Goal: Task Accomplishment & Management: Manage account settings

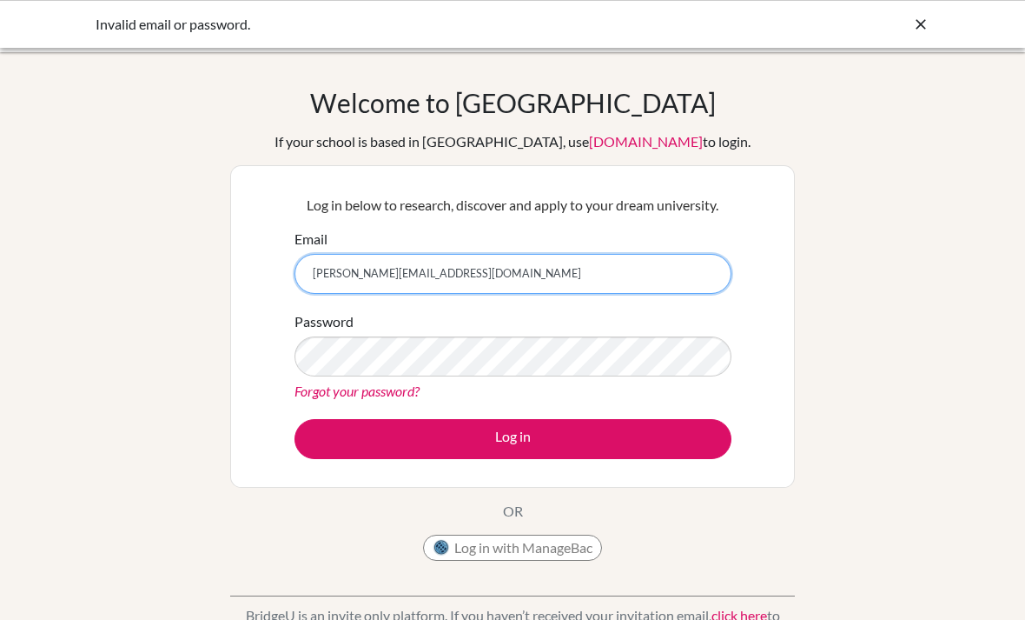
scroll to position [93, 0]
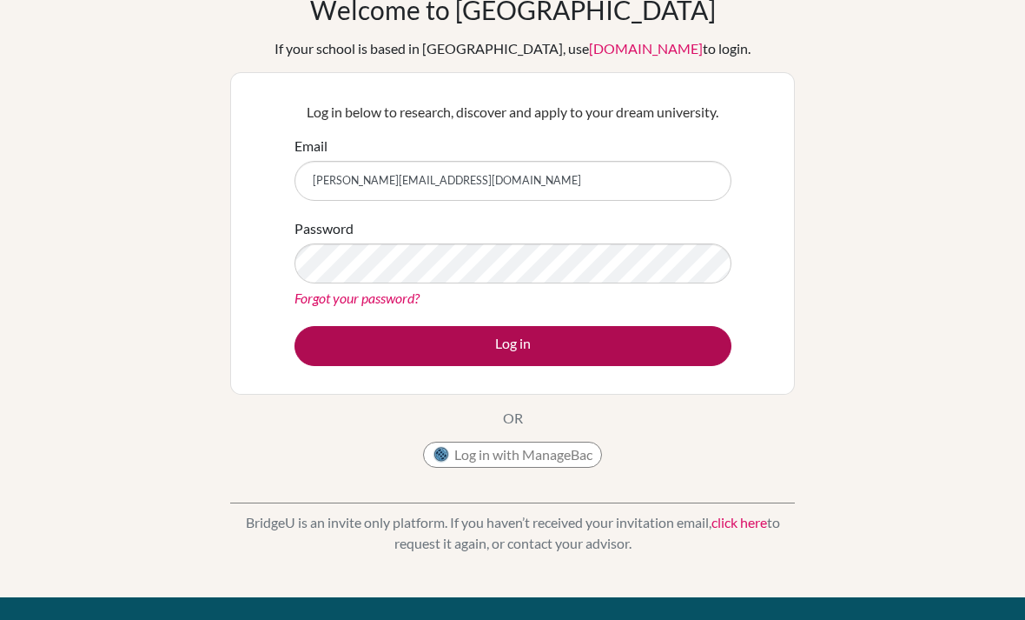
click at [491, 334] on button "Log in" at bounding box center [513, 346] width 437 height 40
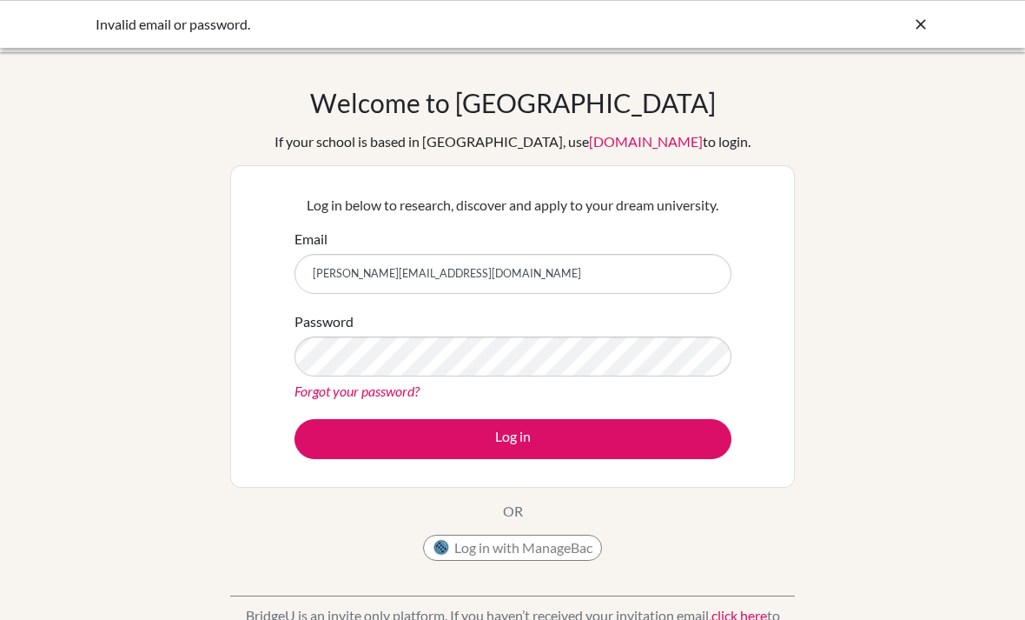
click at [513, 438] on button "Log in" at bounding box center [513, 439] width 437 height 40
click at [608, 397] on div "Forgot your password?" at bounding box center [513, 391] width 437 height 21
click at [402, 392] on link "Forgot your password?" at bounding box center [357, 390] width 125 height 17
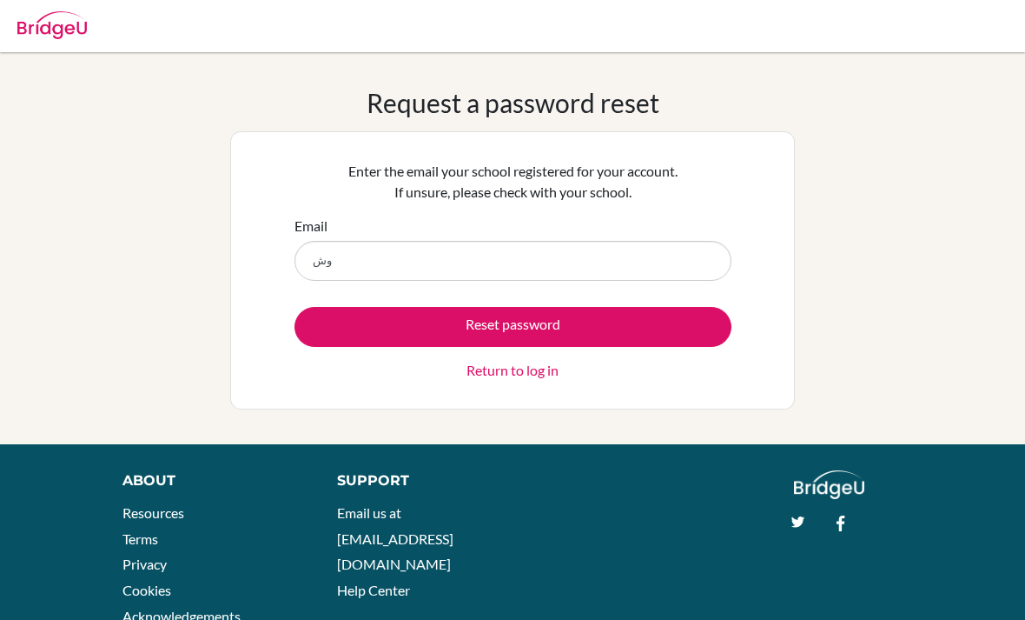
type input "و"
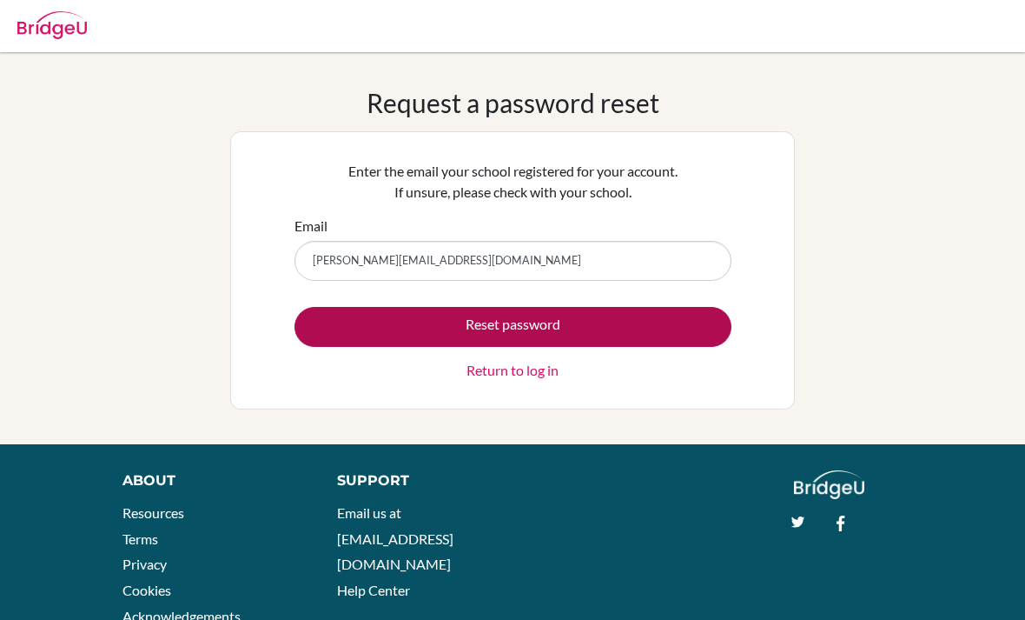
type input "[PERSON_NAME][EMAIL_ADDRESS][DOMAIN_NAME]"
click at [625, 330] on button "Reset password" at bounding box center [513, 327] width 437 height 40
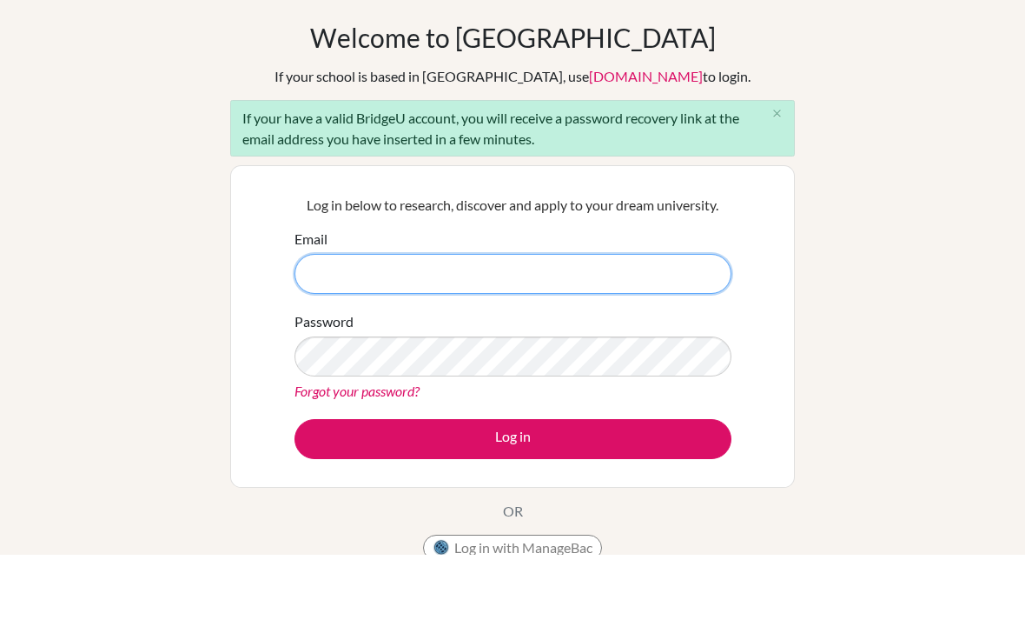
type input "[PERSON_NAME][EMAIL_ADDRESS][DOMAIN_NAME]"
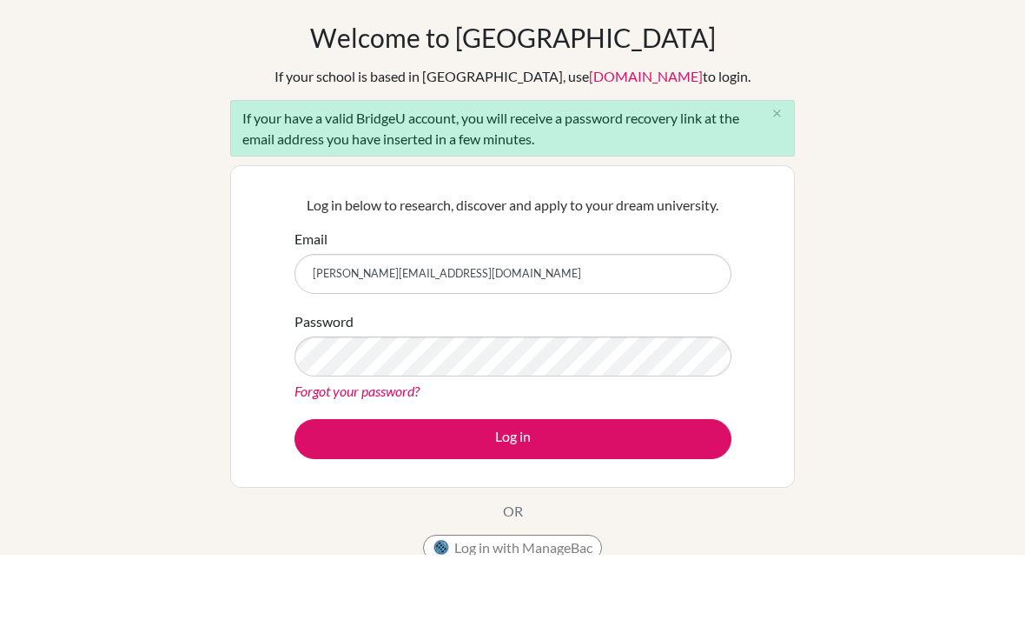
scroll to position [65, 0]
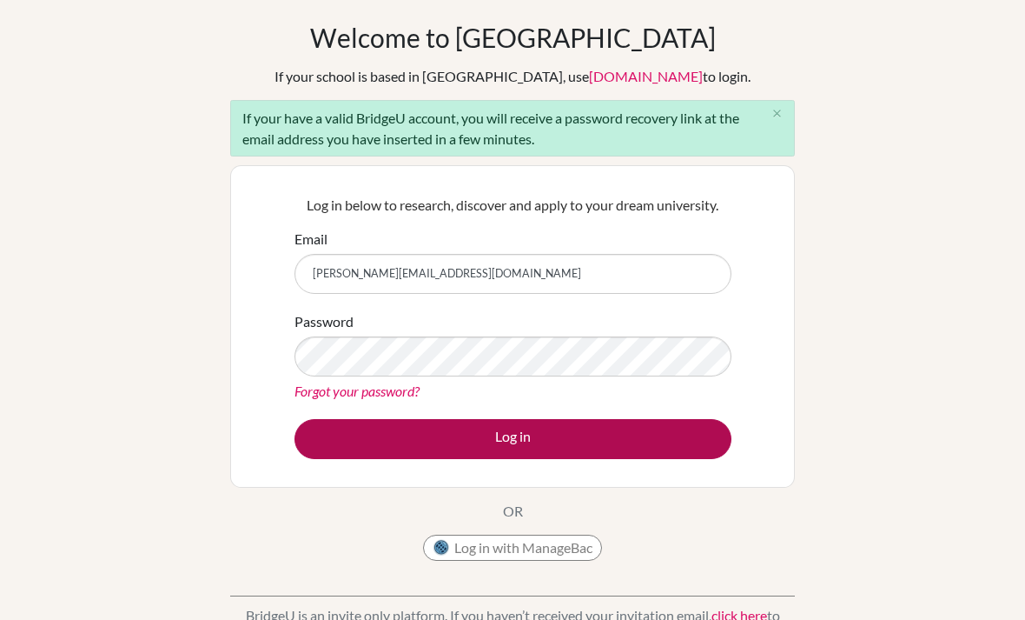
click at [606, 445] on button "Log in" at bounding box center [513, 439] width 437 height 40
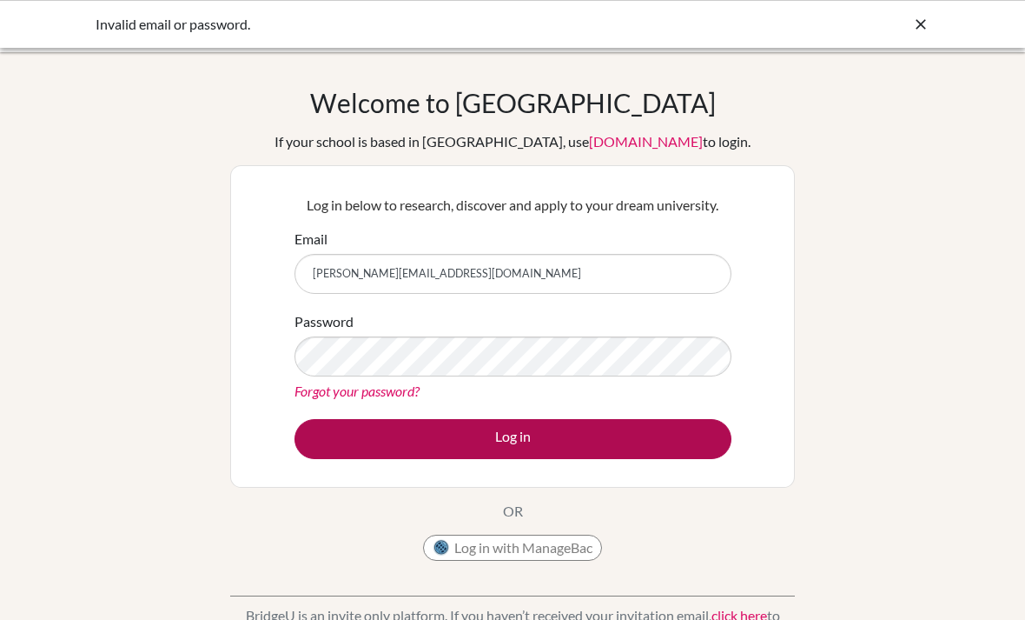
click at [577, 441] on button "Log in" at bounding box center [513, 439] width 437 height 40
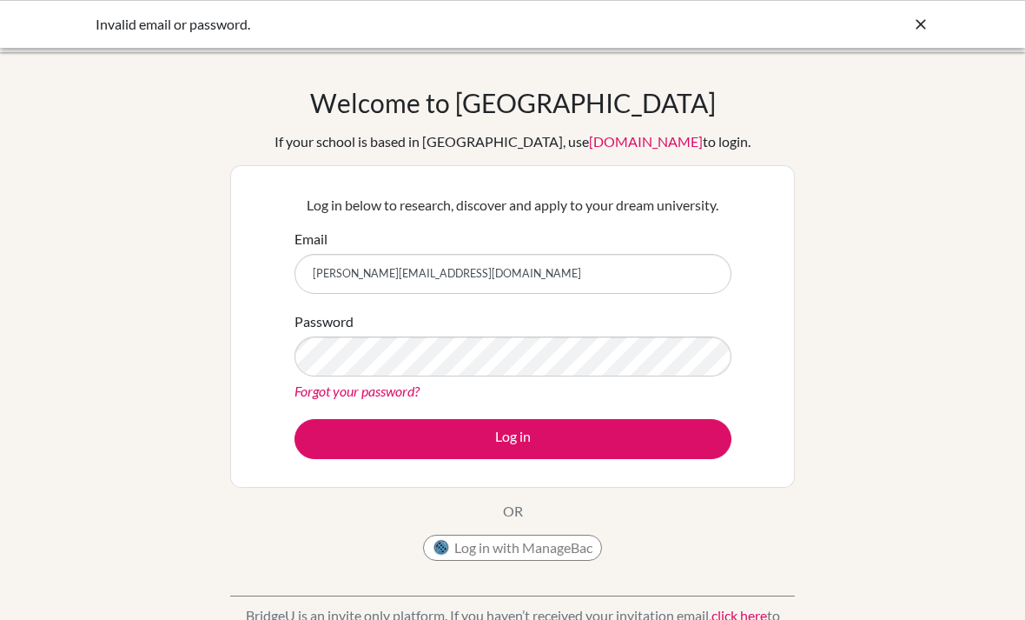
click at [408, 388] on link "Forgot your password?" at bounding box center [357, 390] width 125 height 17
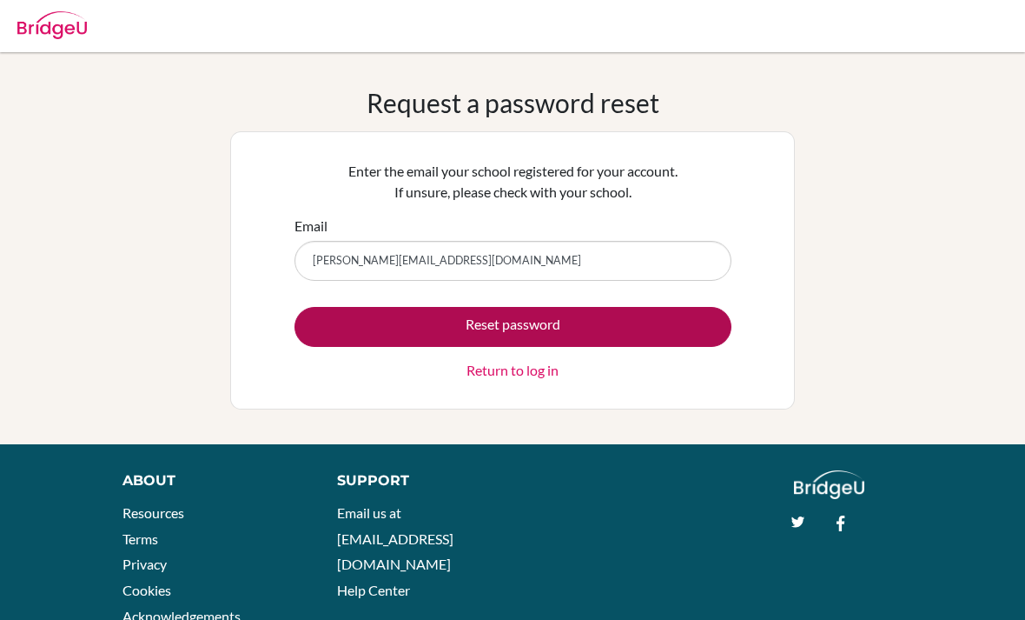
type input "[PERSON_NAME][EMAIL_ADDRESS][DOMAIN_NAME]"
click at [672, 320] on button "Reset password" at bounding box center [513, 327] width 437 height 40
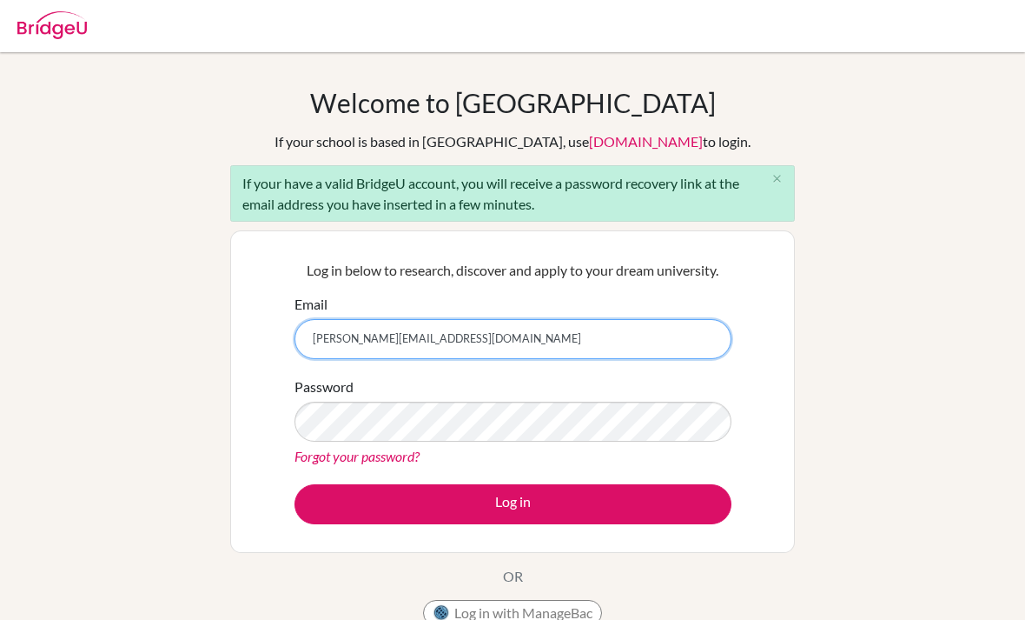
type input "[PERSON_NAME][EMAIL_ADDRESS][DOMAIN_NAME]"
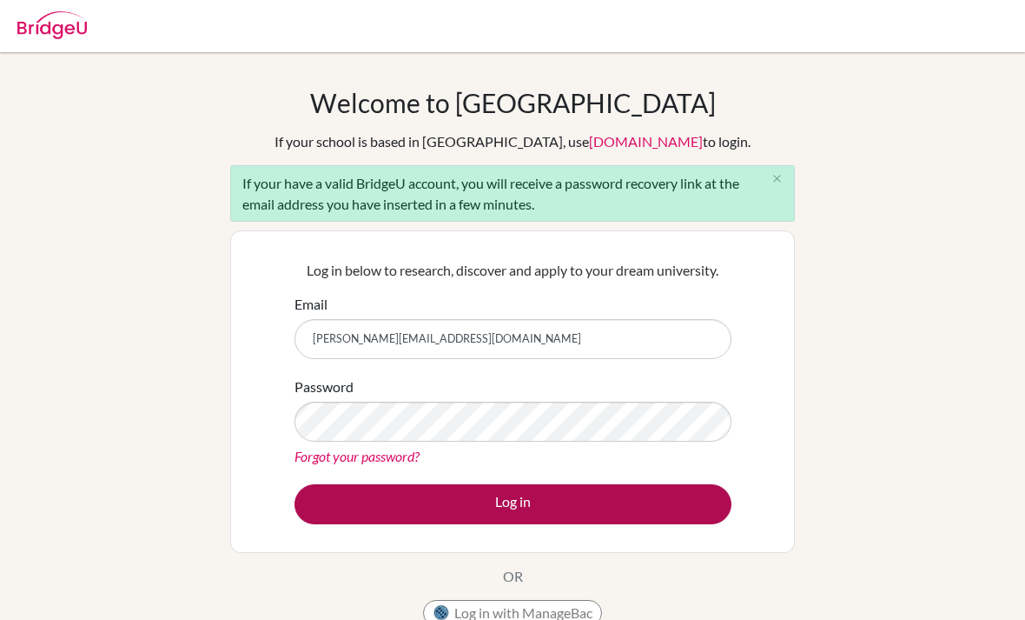
click at [630, 495] on button "Log in" at bounding box center [513, 504] width 437 height 40
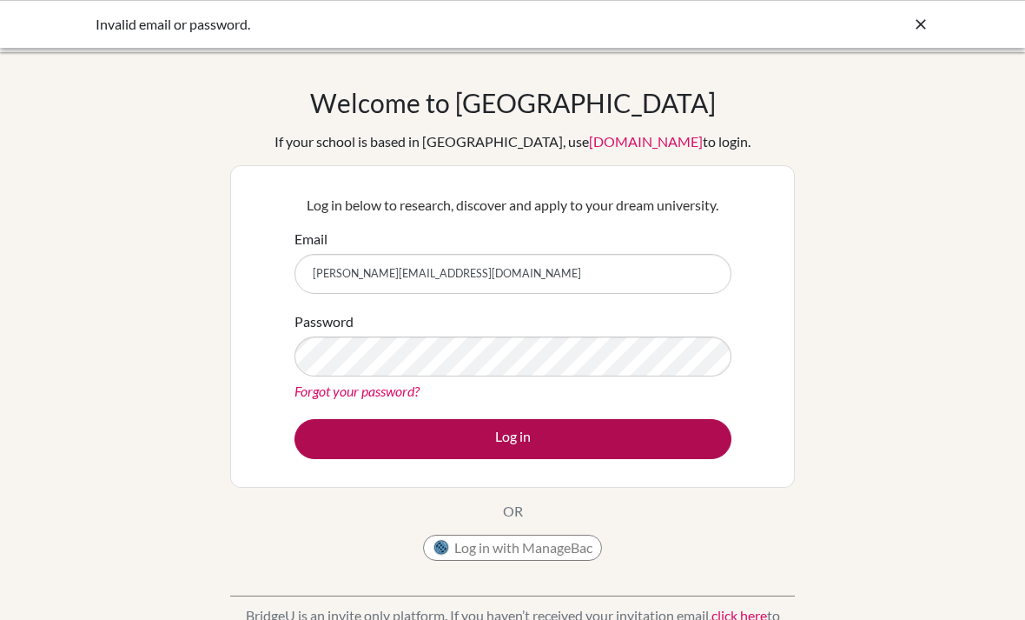
click at [481, 456] on button "Log in" at bounding box center [513, 439] width 437 height 40
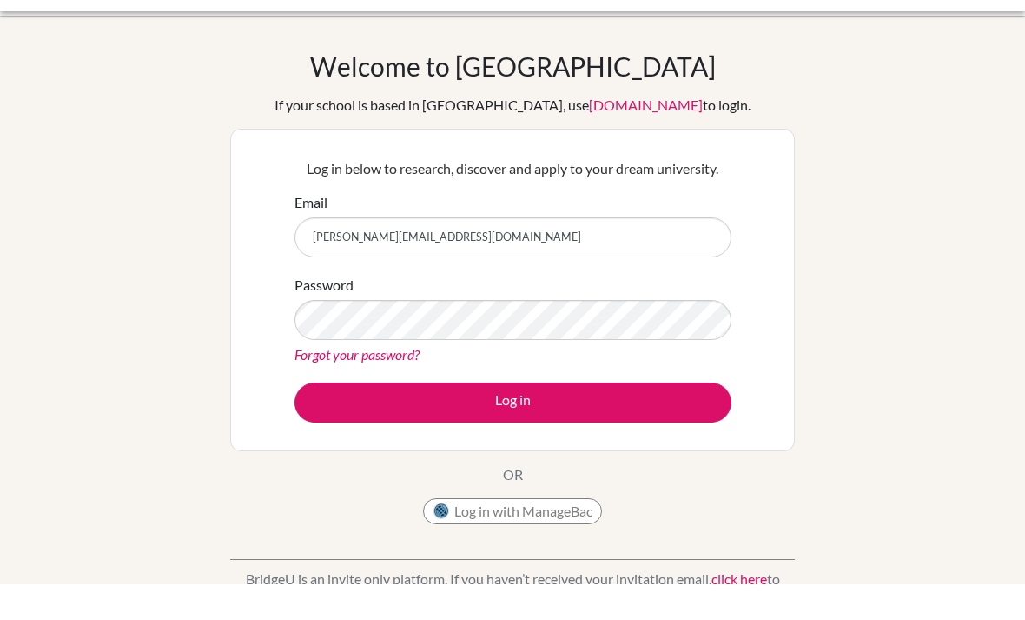
click at [393, 382] on link "Forgot your password?" at bounding box center [357, 390] width 125 height 17
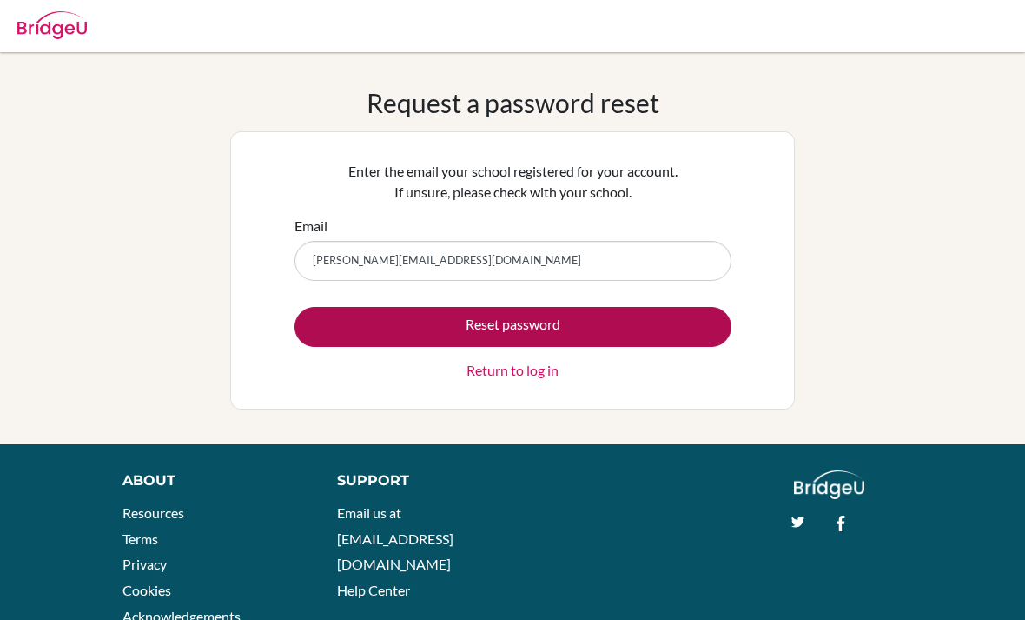
type input "[PERSON_NAME][EMAIL_ADDRESS][DOMAIN_NAME]"
click at [616, 333] on button "Reset password" at bounding box center [513, 327] width 437 height 40
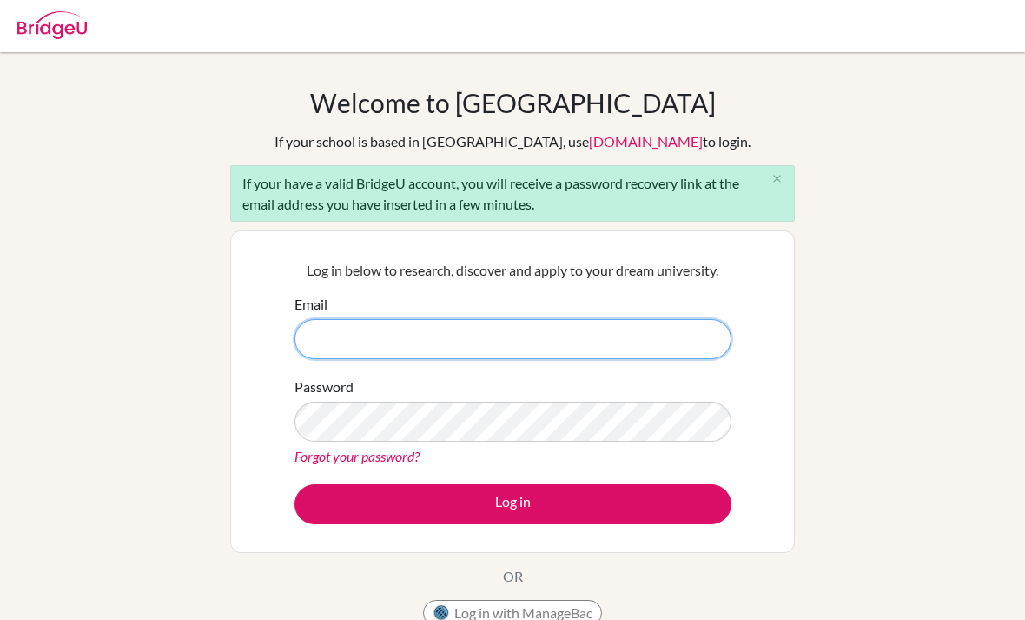
type input "[PERSON_NAME][EMAIL_ADDRESS][DOMAIN_NAME]"
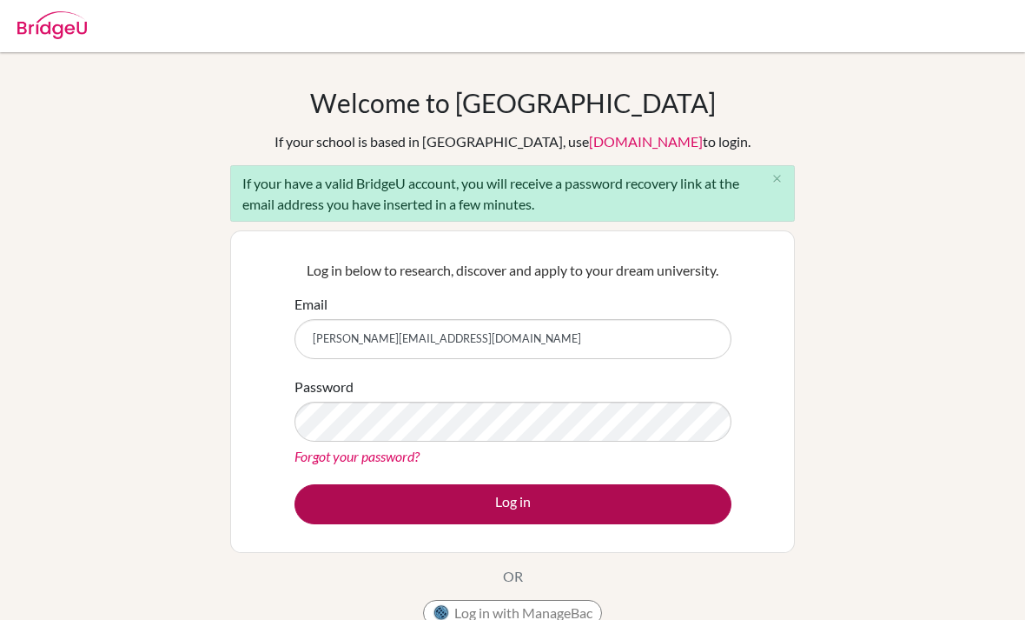
click at [515, 500] on button "Log in" at bounding box center [513, 504] width 437 height 40
